Goal: Transaction & Acquisition: Purchase product/service

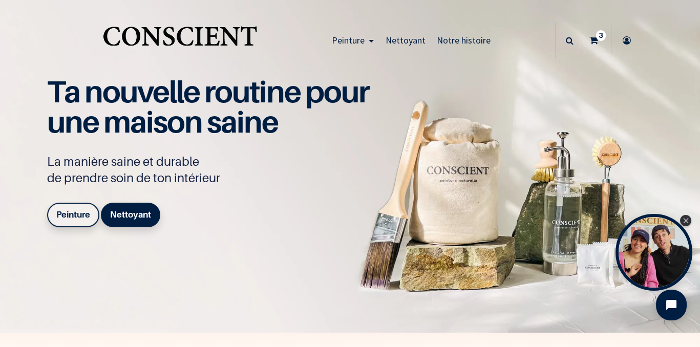
click at [72, 215] on b "Peinture" at bounding box center [73, 215] width 34 height 10
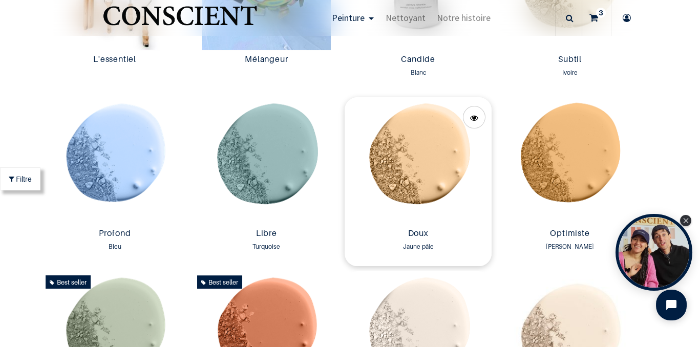
scroll to position [644, 0]
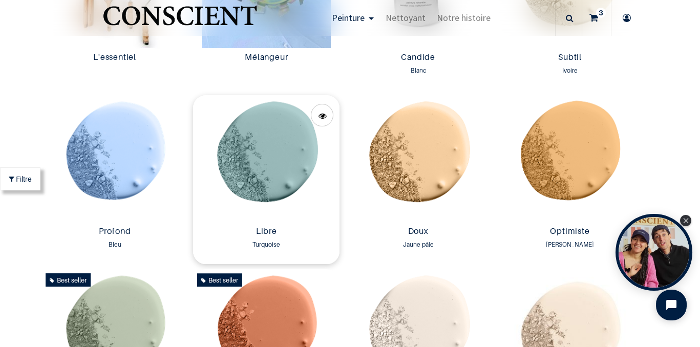
click at [257, 163] on img at bounding box center [266, 158] width 147 height 127
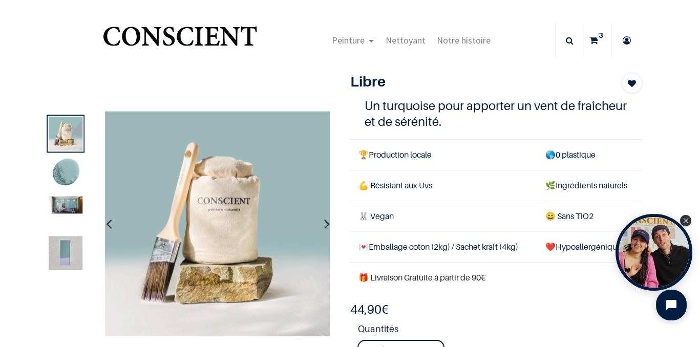
click at [322, 222] on button "button" at bounding box center [327, 224] width 16 height 38
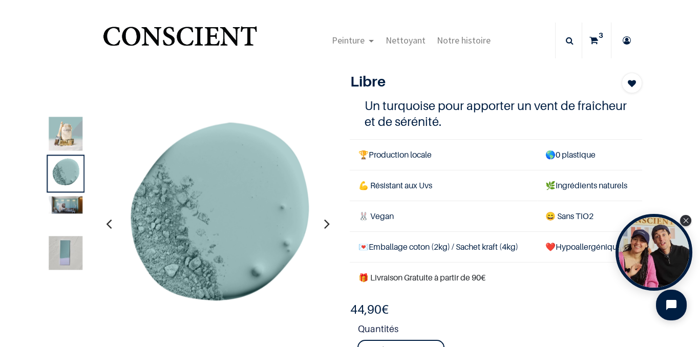
click at [322, 222] on button "button" at bounding box center [327, 224] width 16 height 38
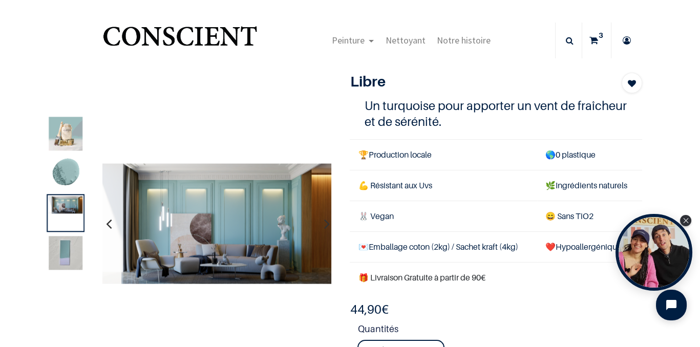
click at [322, 222] on button "button" at bounding box center [327, 224] width 16 height 38
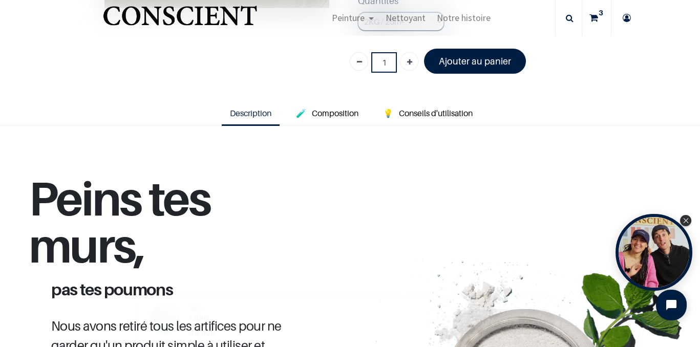
scroll to position [268, 0]
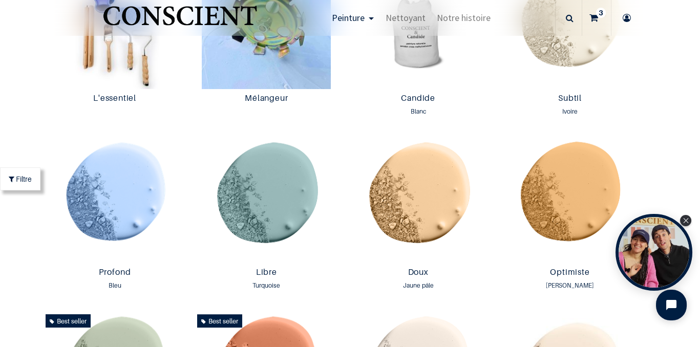
scroll to position [605, 0]
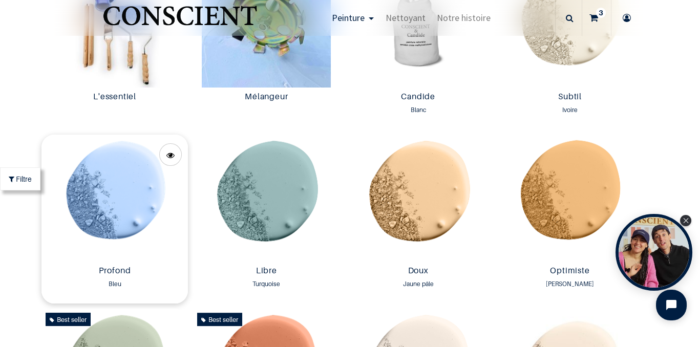
click at [134, 206] on img at bounding box center [114, 198] width 147 height 127
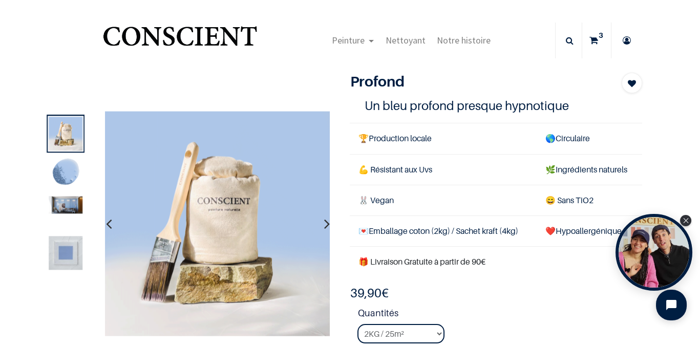
click at [325, 225] on icon "button" at bounding box center [327, 224] width 6 height 28
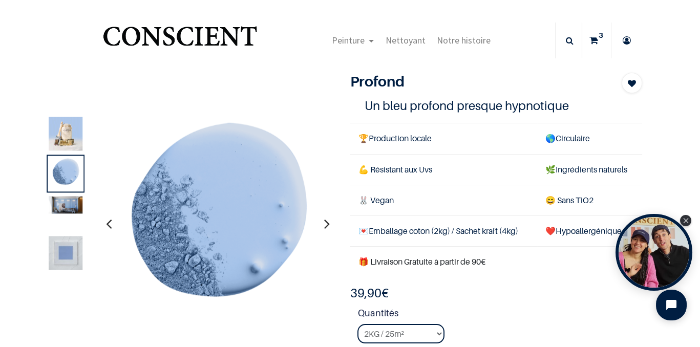
click at [325, 225] on icon "button" at bounding box center [327, 224] width 6 height 28
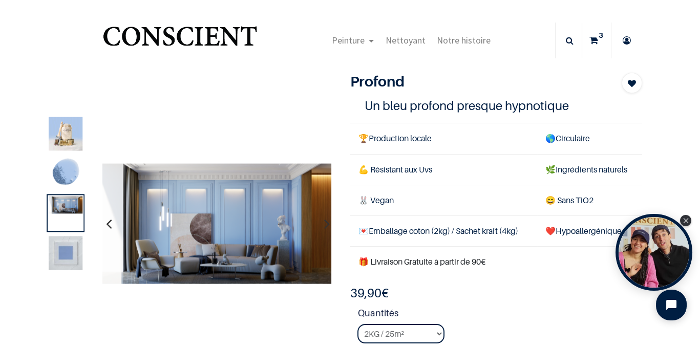
click at [324, 224] on icon "button" at bounding box center [327, 224] width 6 height 28
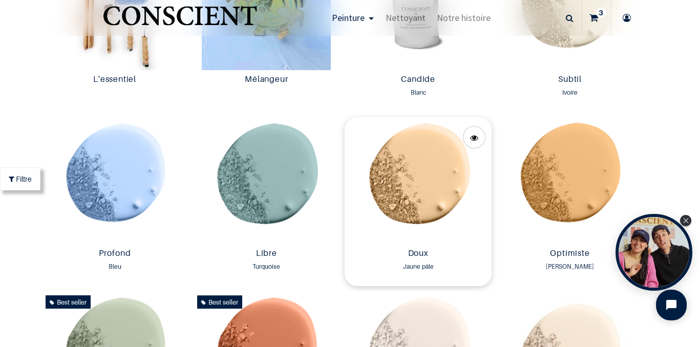
scroll to position [628, 0]
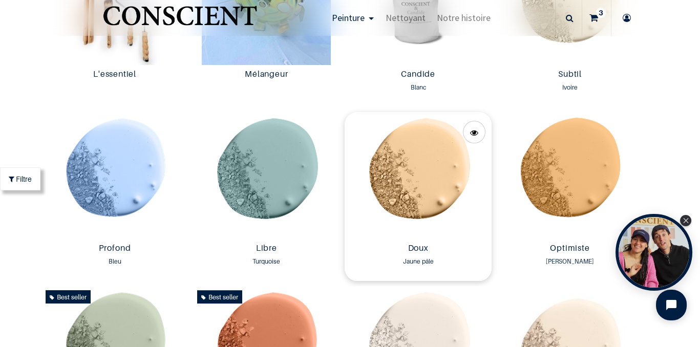
click at [413, 252] on link "Doux" at bounding box center [418, 249] width 138 height 12
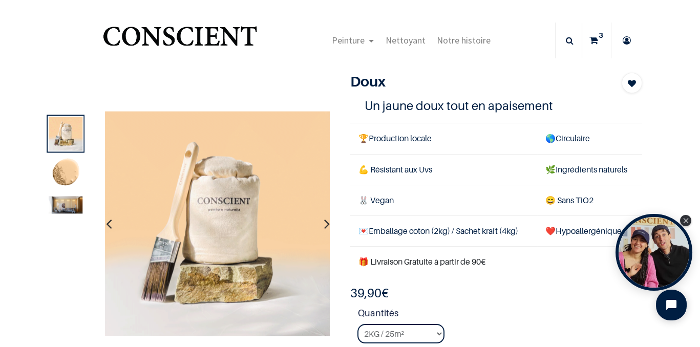
click at [324, 220] on icon "button" at bounding box center [327, 224] width 6 height 28
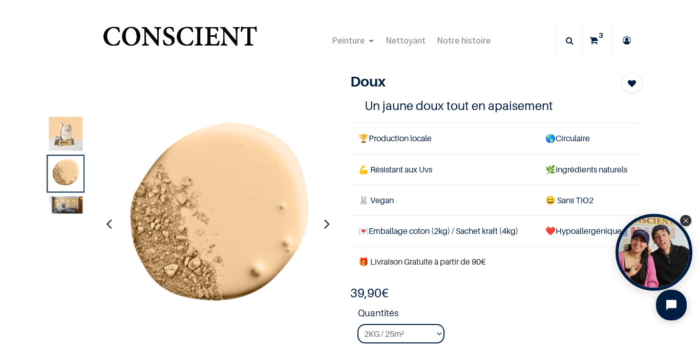
click at [324, 220] on icon "button" at bounding box center [327, 224] width 6 height 28
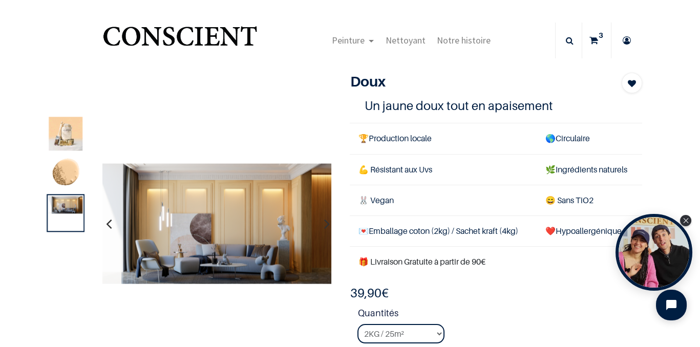
click at [324, 220] on icon "button" at bounding box center [327, 224] width 6 height 28
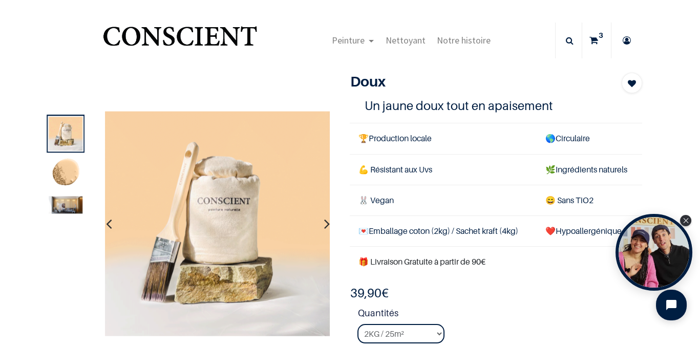
click at [324, 220] on icon "button" at bounding box center [327, 224] width 6 height 28
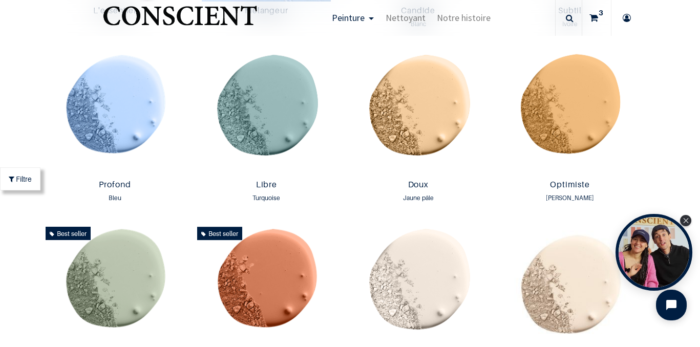
scroll to position [692, 0]
click at [570, 125] on img at bounding box center [570, 111] width 147 height 127
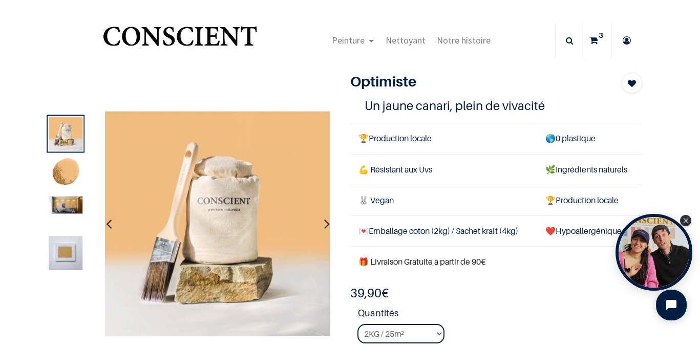
click at [329, 224] on button "button" at bounding box center [327, 224] width 16 height 38
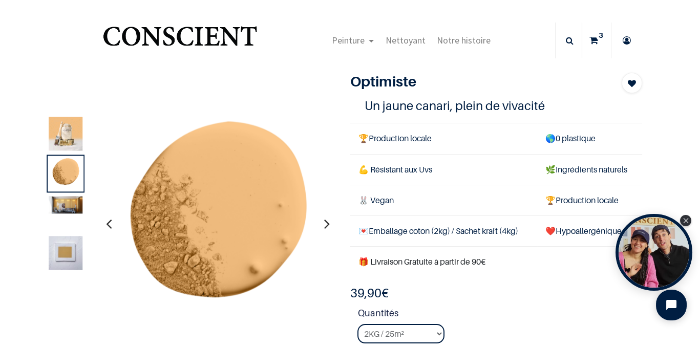
click at [329, 224] on button "button" at bounding box center [327, 224] width 16 height 38
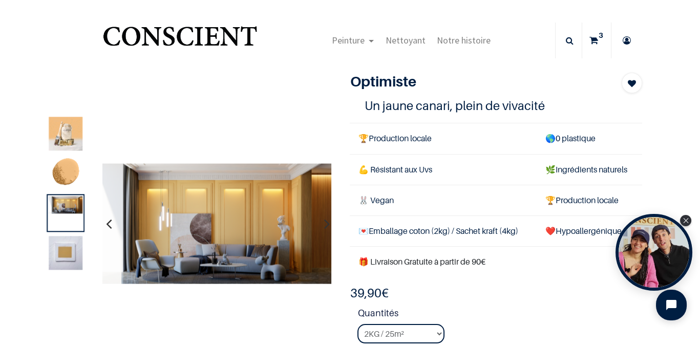
click at [329, 224] on button "button" at bounding box center [327, 224] width 16 height 38
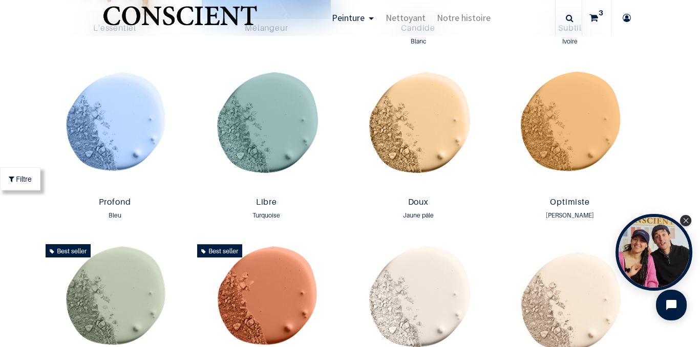
scroll to position [665, 0]
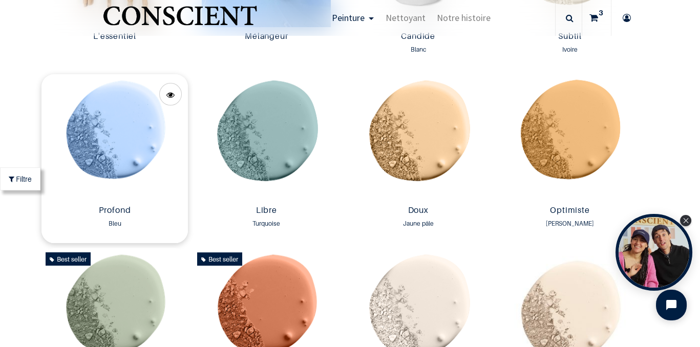
click at [137, 190] on img at bounding box center [114, 137] width 147 height 127
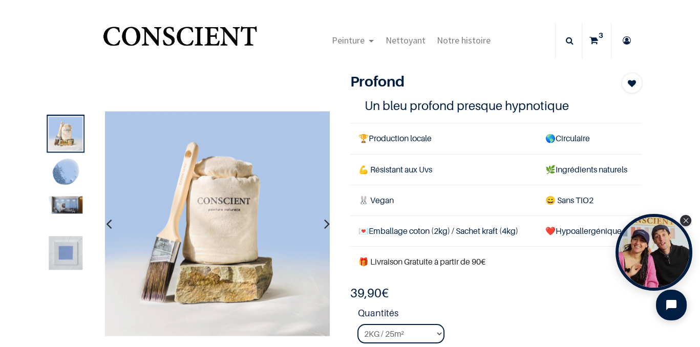
click at [324, 223] on icon "button" at bounding box center [327, 224] width 6 height 28
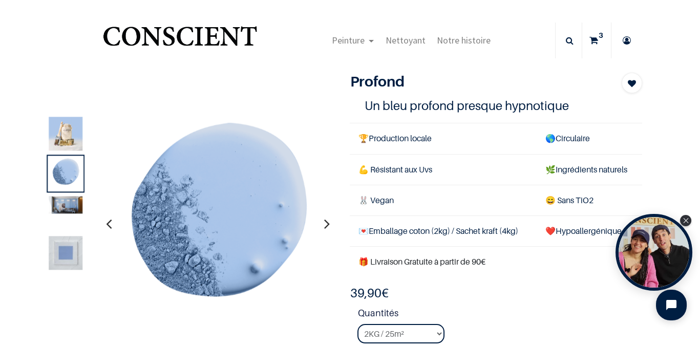
click at [324, 223] on icon "button" at bounding box center [327, 224] width 6 height 28
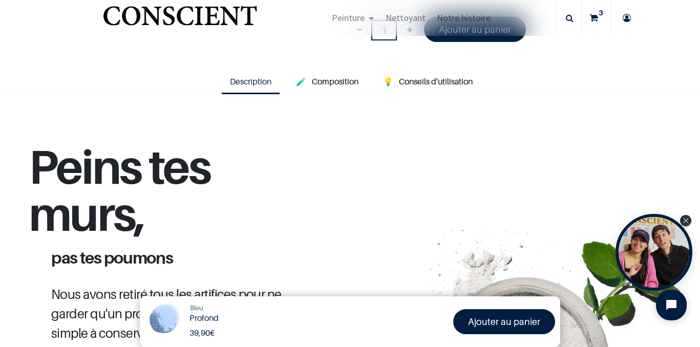
scroll to position [295, 0]
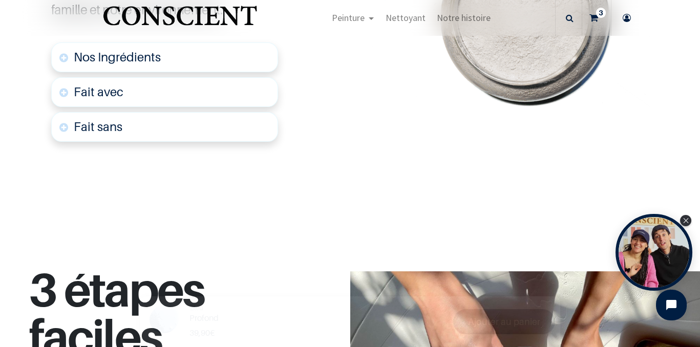
scroll to position [900, 0]
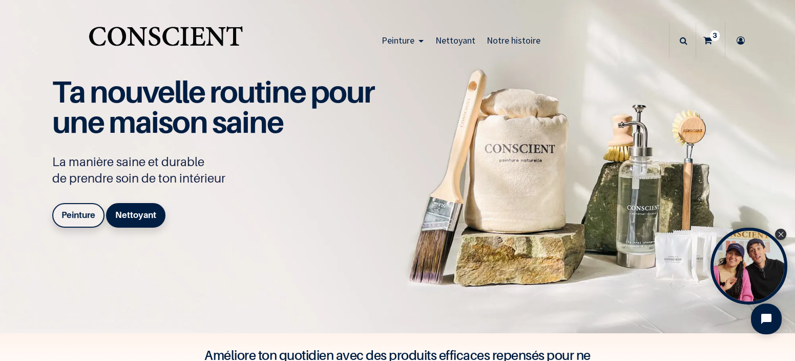
click at [84, 218] on b "Peinture" at bounding box center [78, 215] width 34 height 10
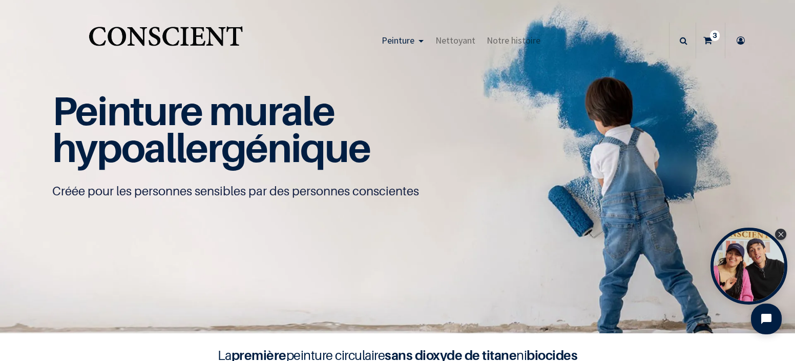
scroll to position [38, 0]
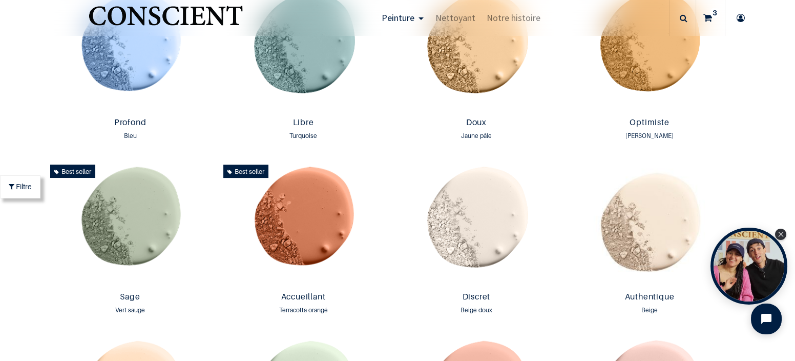
scroll to position [754, 0]
click at [296, 222] on img at bounding box center [303, 223] width 168 height 127
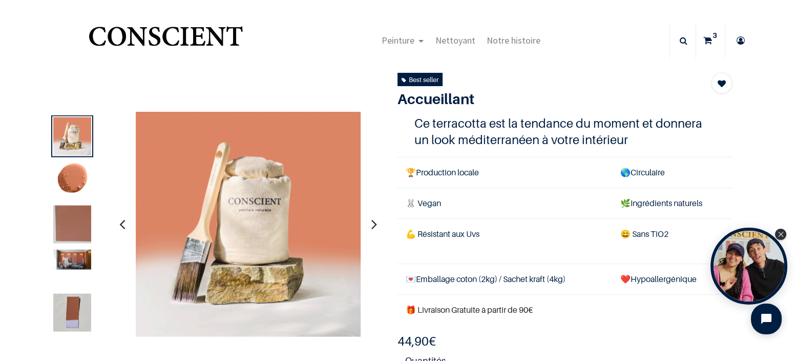
click at [370, 224] on button "button" at bounding box center [374, 224] width 16 height 38
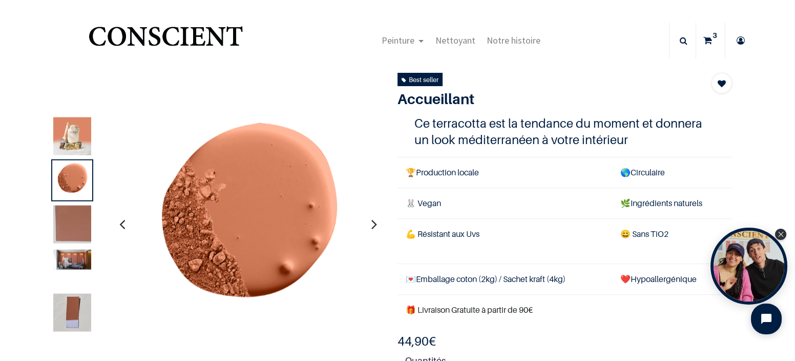
click at [370, 224] on button "button" at bounding box center [374, 224] width 16 height 38
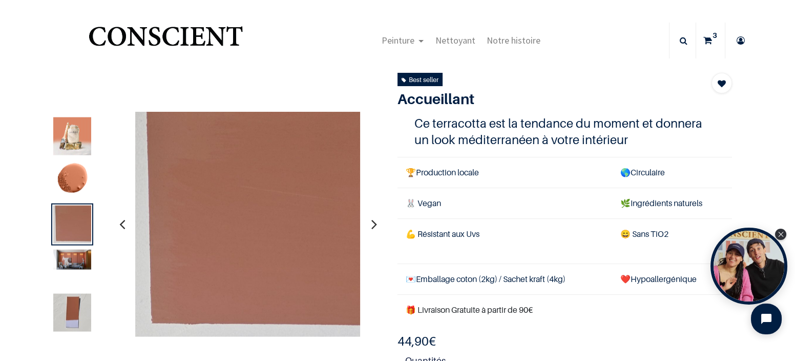
click at [370, 224] on button "button" at bounding box center [374, 224] width 16 height 38
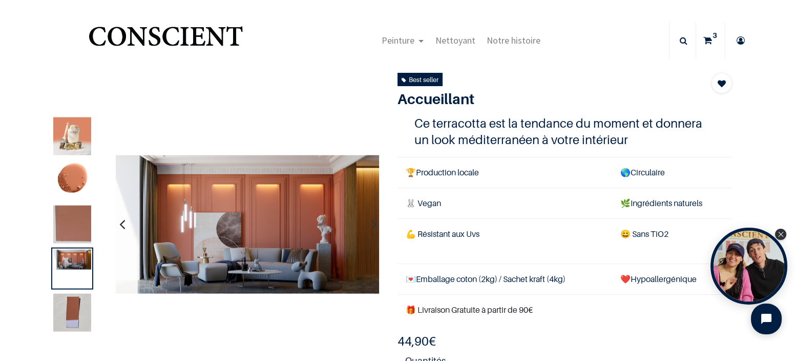
click at [370, 224] on button "button" at bounding box center [374, 224] width 16 height 38
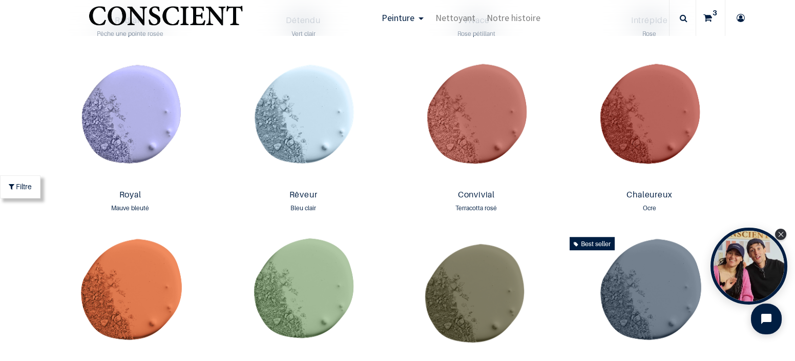
scroll to position [1215, 0]
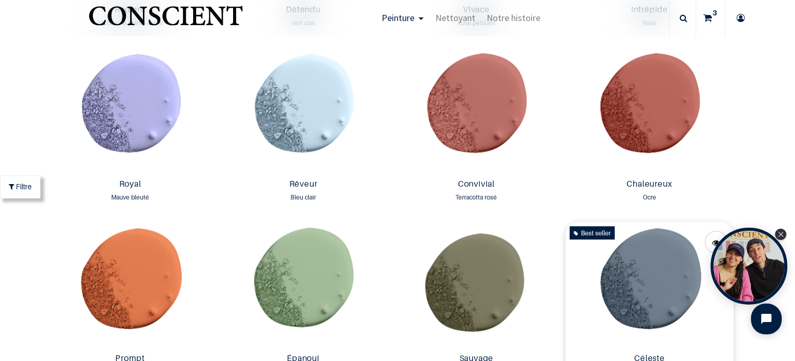
click at [639, 311] on img at bounding box center [650, 285] width 168 height 127
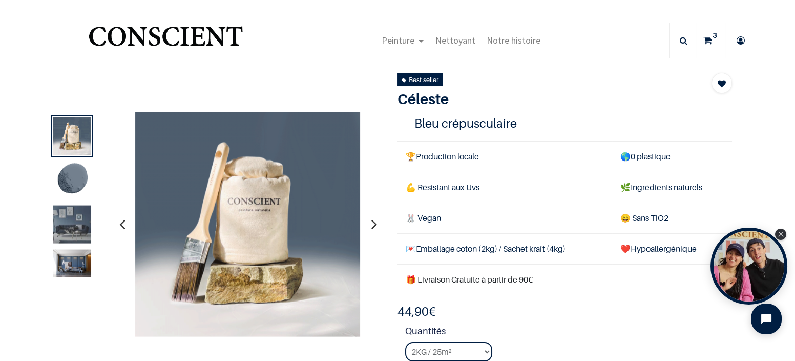
click at [372, 225] on icon "button" at bounding box center [374, 224] width 6 height 28
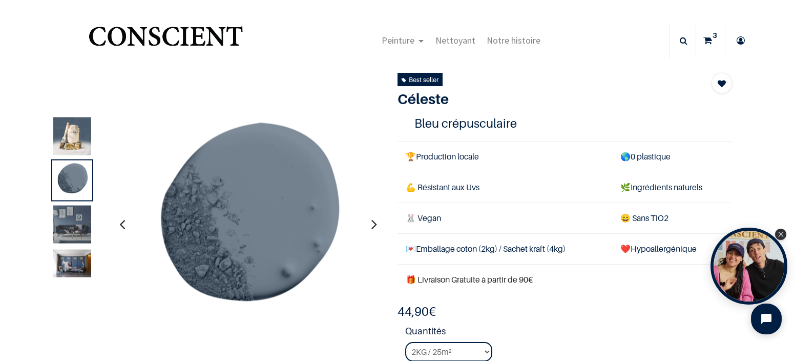
click at [372, 225] on icon "button" at bounding box center [374, 224] width 6 height 28
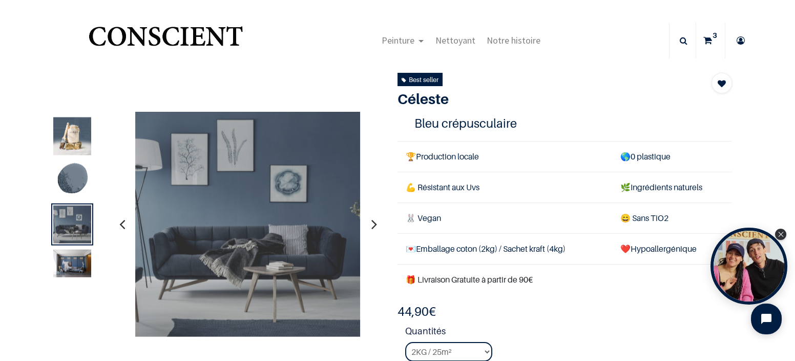
click at [372, 225] on icon "button" at bounding box center [374, 224] width 6 height 28
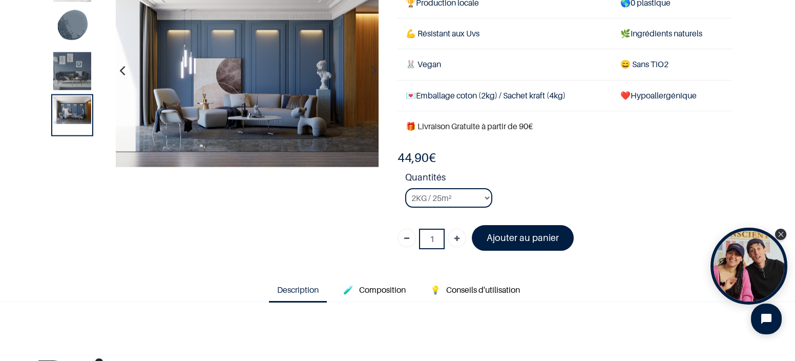
scroll to position [93, 0]
click at [489, 194] on select "2KG / 25m² 4KG / 50m² 8KG / 100m² Testeur" at bounding box center [448, 196] width 87 height 19
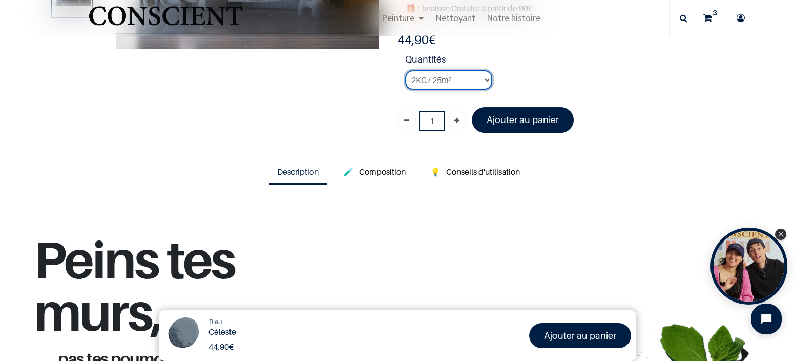
scroll to position [180, 0]
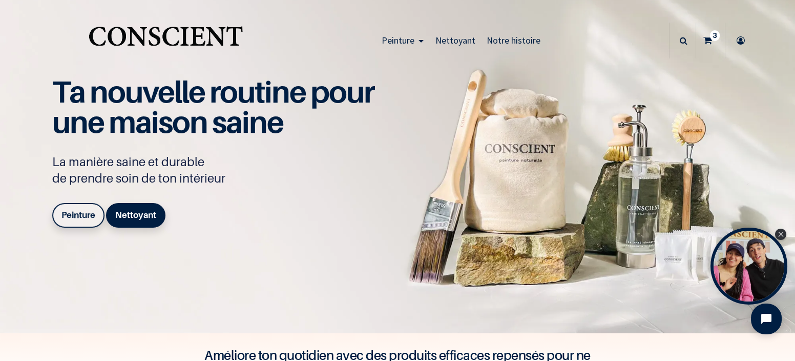
click at [87, 216] on b "Peinture" at bounding box center [78, 215] width 34 height 10
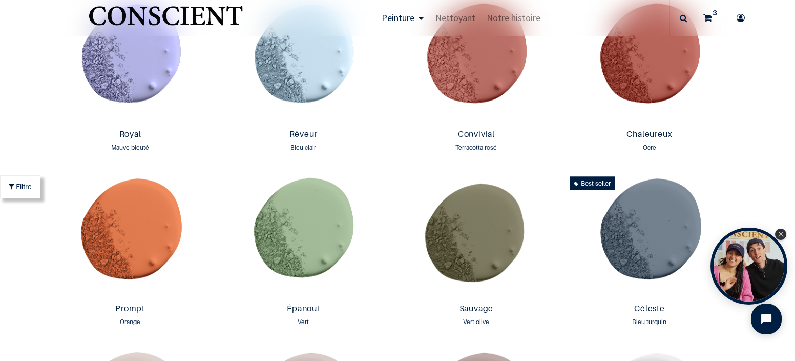
scroll to position [1265, 0]
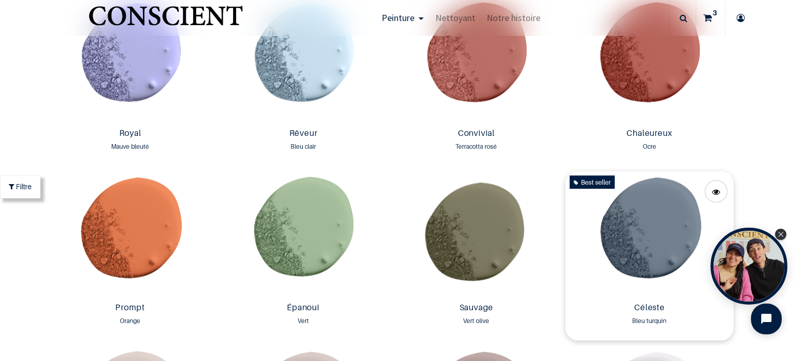
click at [645, 240] on img at bounding box center [650, 234] width 168 height 127
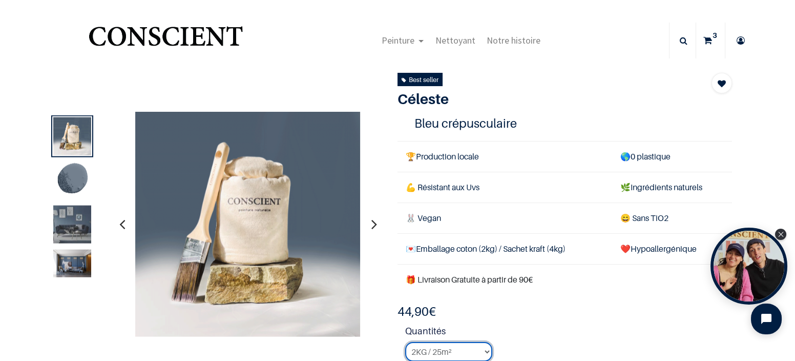
click at [487, 350] on select "2KG / 25m² 4KG / 50m² 8KG / 100m² Testeur" at bounding box center [448, 351] width 87 height 19
select select "118"
click at [405, 342] on select "2KG / 25m² 4KG / 50m² 8KG / 100m² Testeur" at bounding box center [448, 351] width 87 height 19
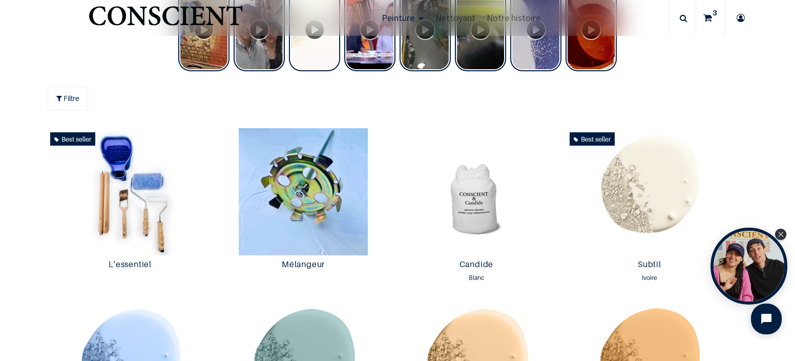
scroll to position [487, 0]
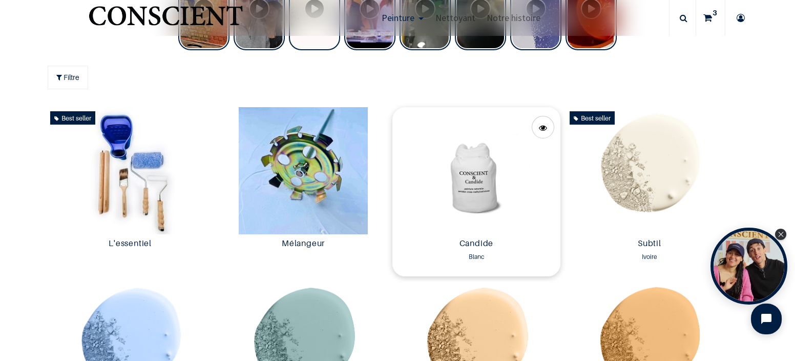
click at [468, 192] on img at bounding box center [476, 170] width 168 height 127
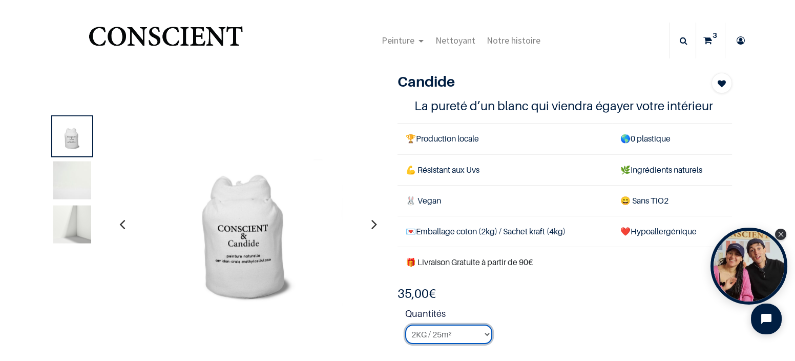
click at [483, 332] on select "2KG / 25m² 4KG / 50m² 8KG / 100m² Testeur" at bounding box center [448, 333] width 87 height 19
select select "3"
click at [405, 324] on select "2KG / 25m² 4KG / 50m² 8KG / 100m² Testeur" at bounding box center [448, 333] width 87 height 19
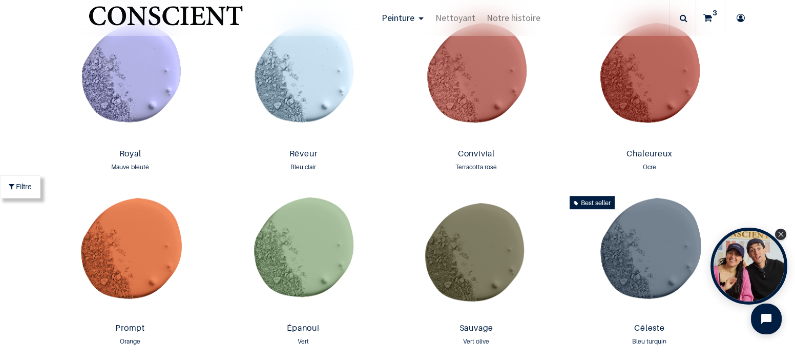
scroll to position [1245, 0]
click at [307, 94] on img at bounding box center [303, 80] width 168 height 127
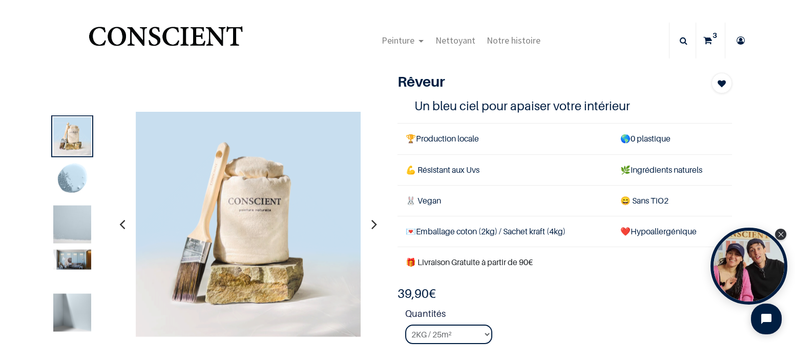
click at [67, 228] on img at bounding box center [72, 224] width 38 height 38
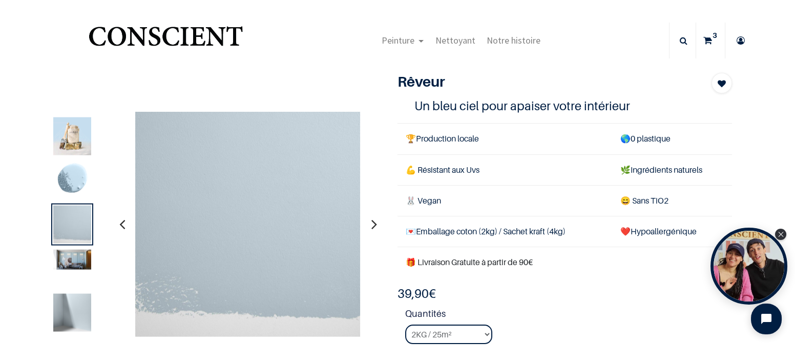
click at [70, 307] on img at bounding box center [72, 313] width 38 height 38
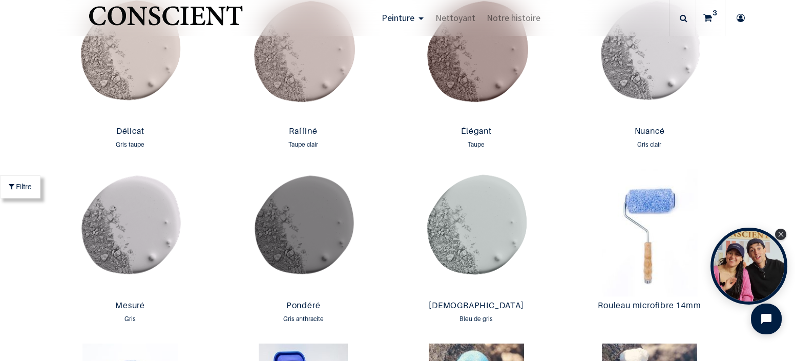
scroll to position [1624, 0]
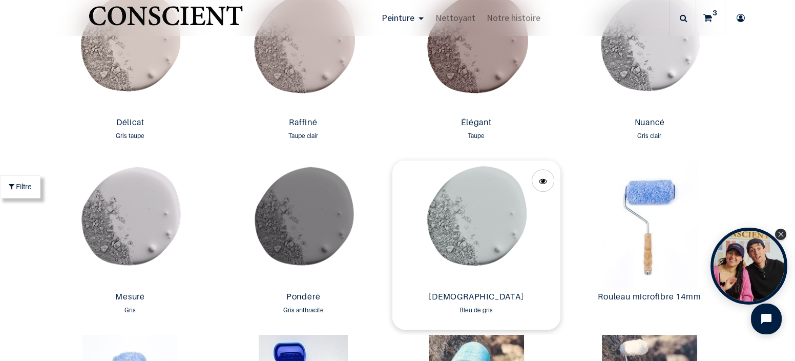
click at [497, 203] on img at bounding box center [476, 223] width 168 height 127
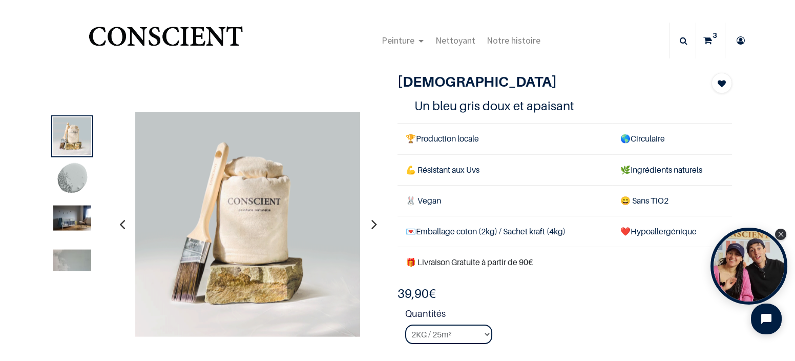
click at [373, 225] on icon "button" at bounding box center [374, 224] width 6 height 28
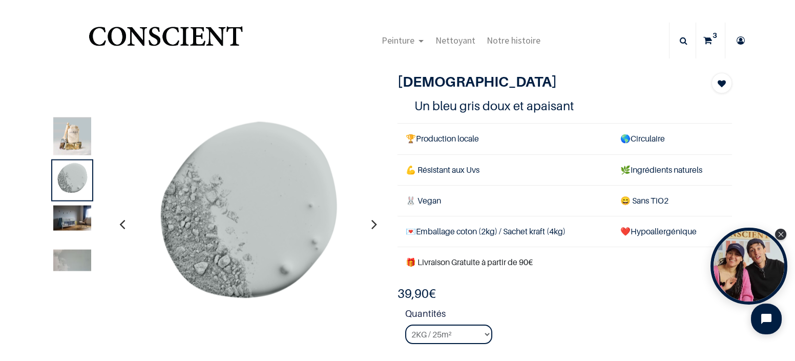
click at [373, 225] on icon "button" at bounding box center [374, 224] width 6 height 28
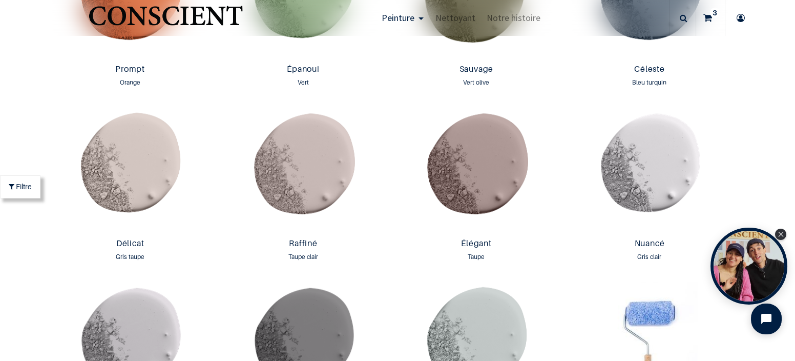
scroll to position [1505, 0]
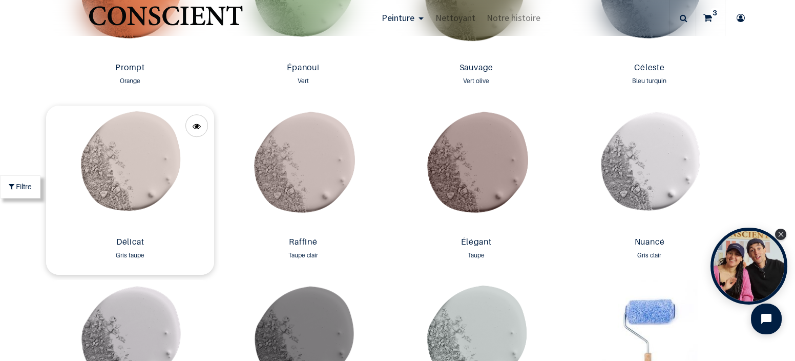
click at [133, 165] on img at bounding box center [130, 169] width 168 height 127
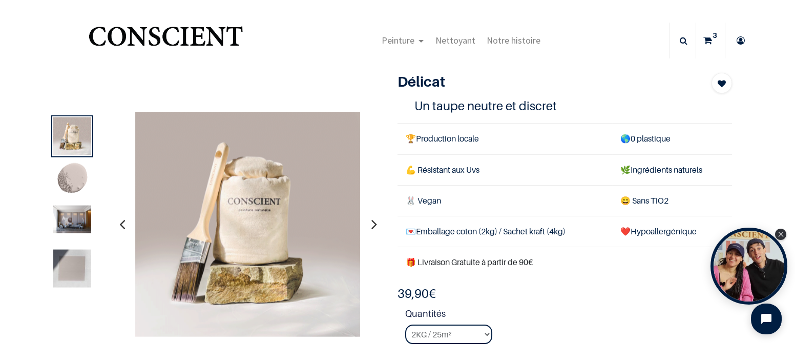
click at [74, 270] on img at bounding box center [72, 268] width 38 height 38
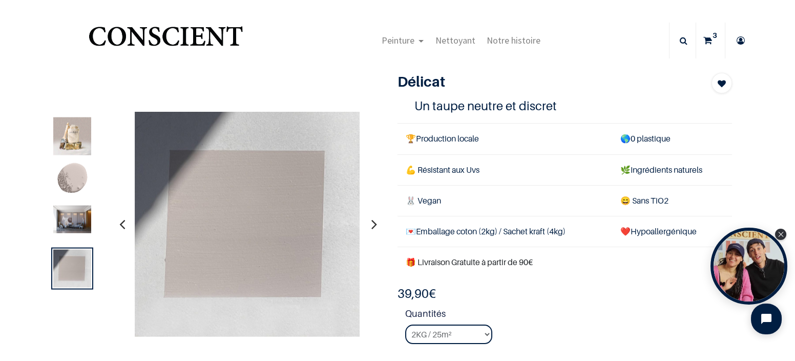
click at [68, 220] on img at bounding box center [72, 219] width 38 height 28
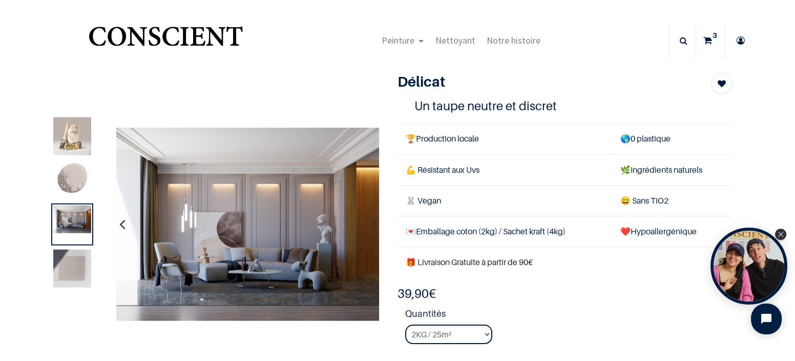
click at [716, 44] on link "3" at bounding box center [710, 41] width 29 height 36
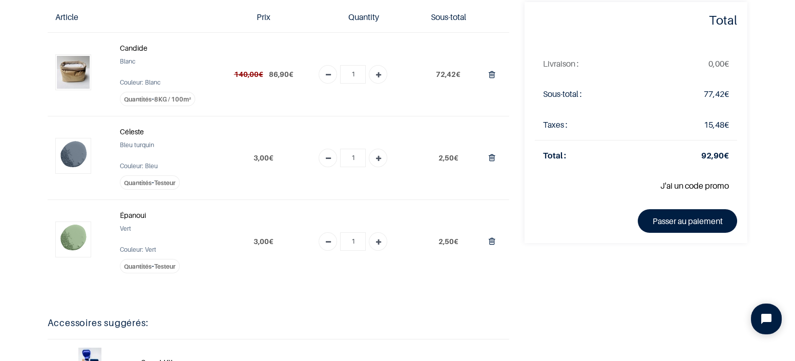
scroll to position [58, 0]
